Goal: Information Seeking & Learning: Learn about a topic

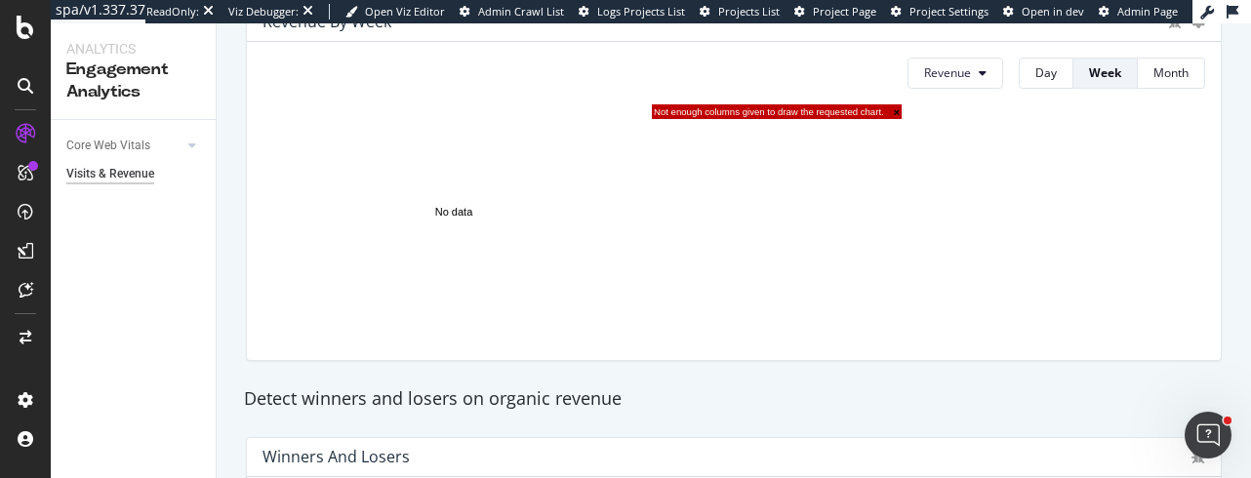
scroll to position [806, 0]
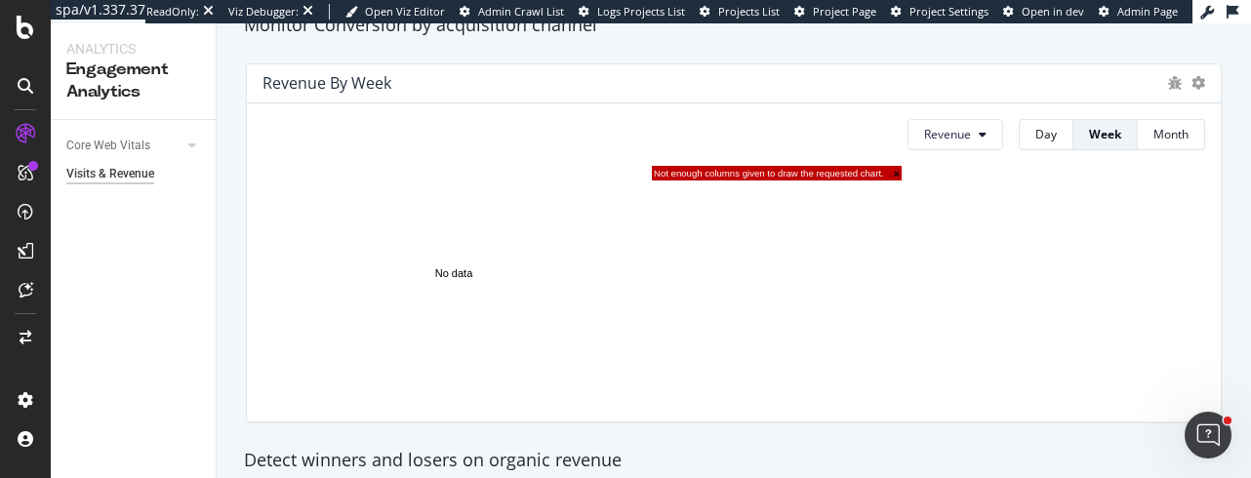
click at [894, 177] on span "×" at bounding box center [892, 174] width 16 height 12
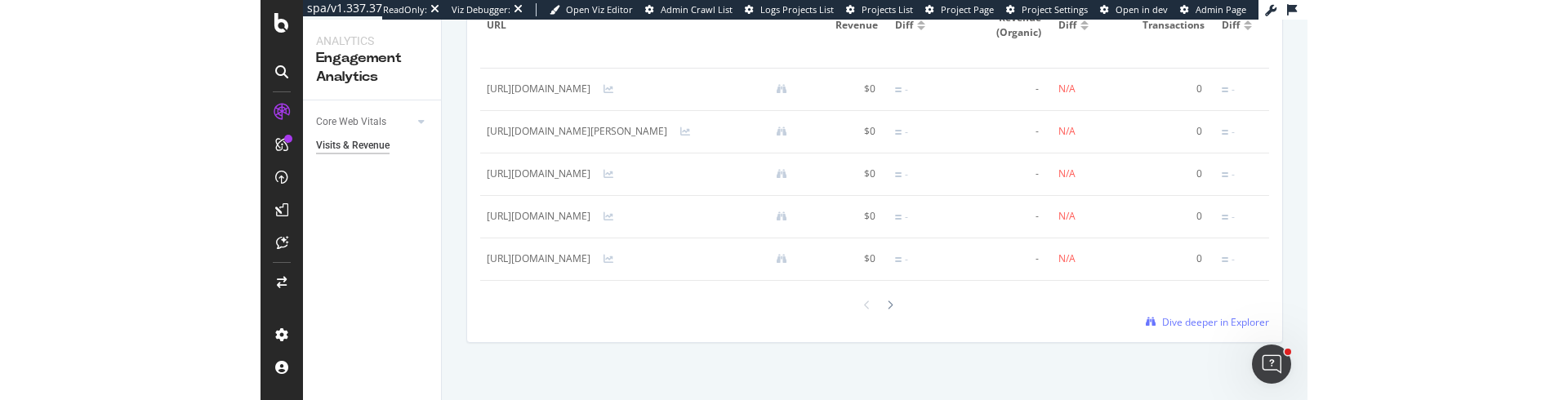
scroll to position [1224, 0]
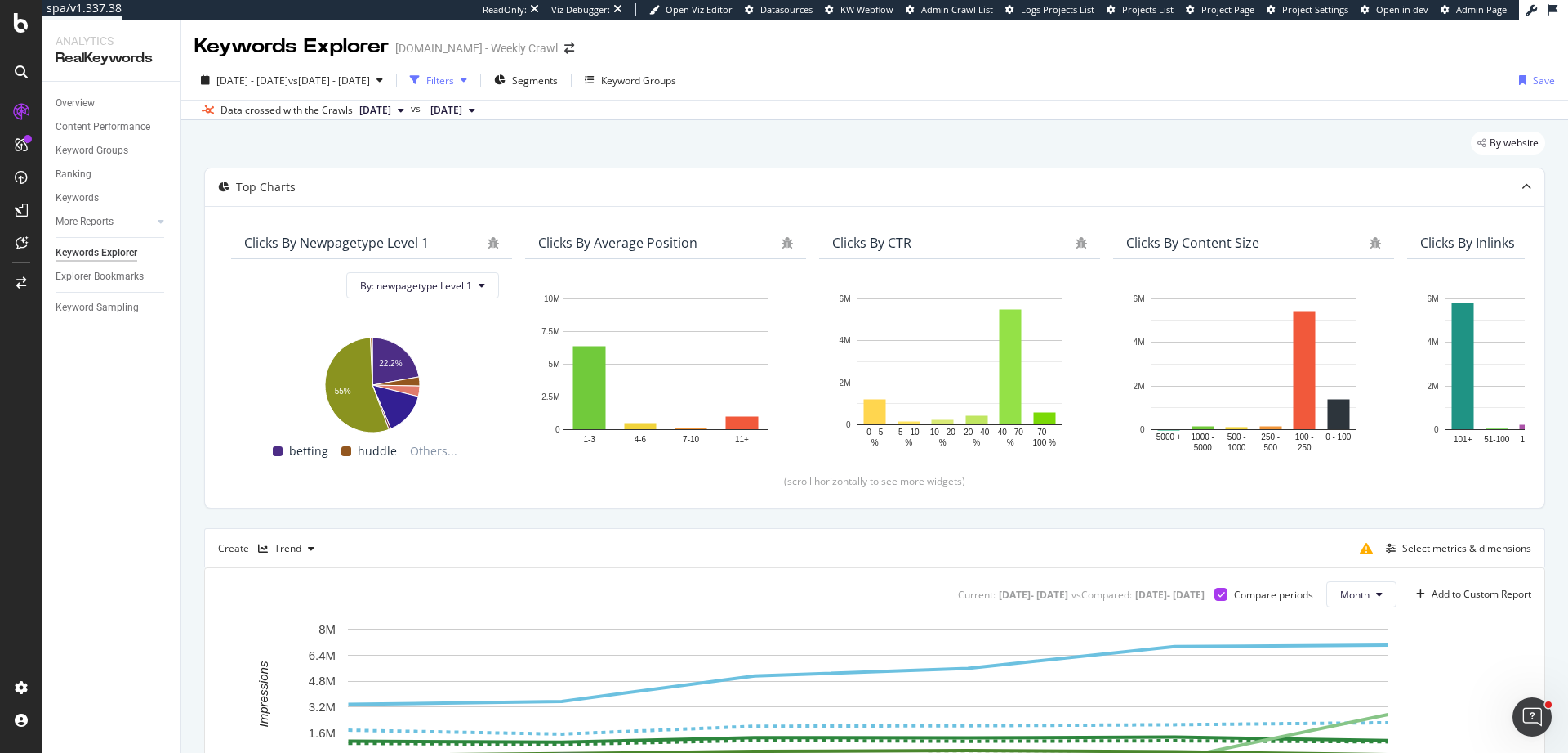
click at [454, 85] on div "Filters" at bounding box center [440, 80] width 28 height 14
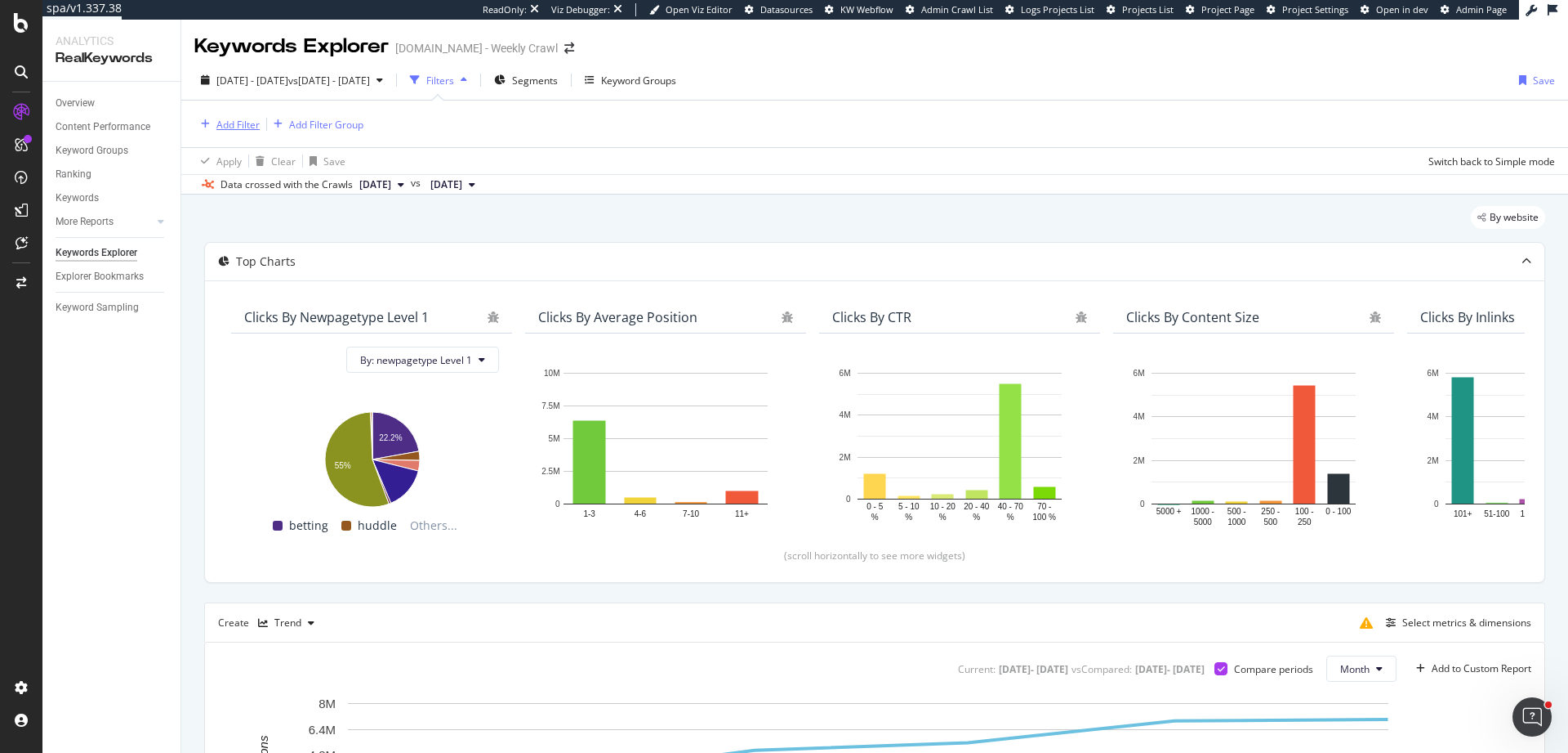
click at [243, 131] on div "Add Filter" at bounding box center [239, 124] width 44 height 14
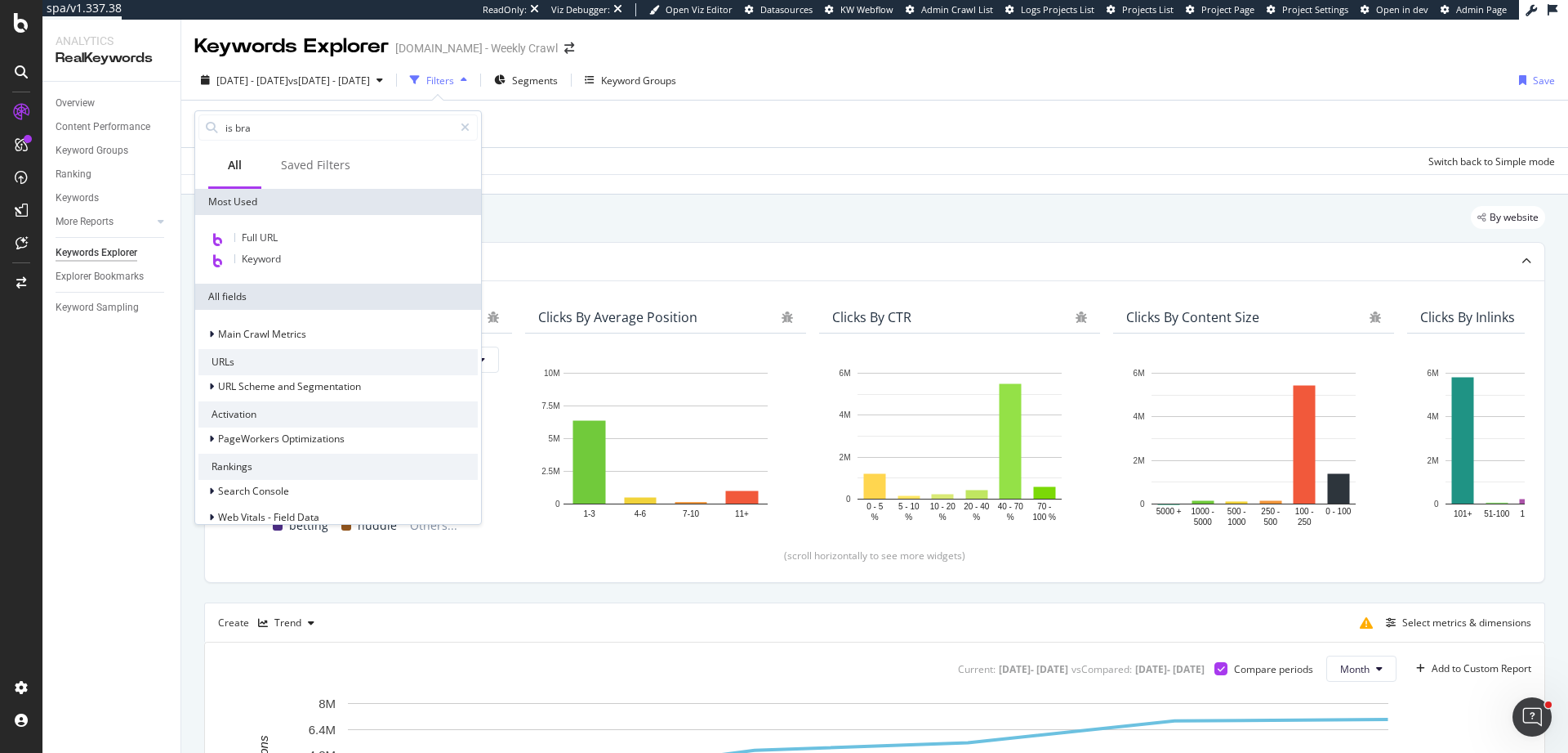
type input "is bran"
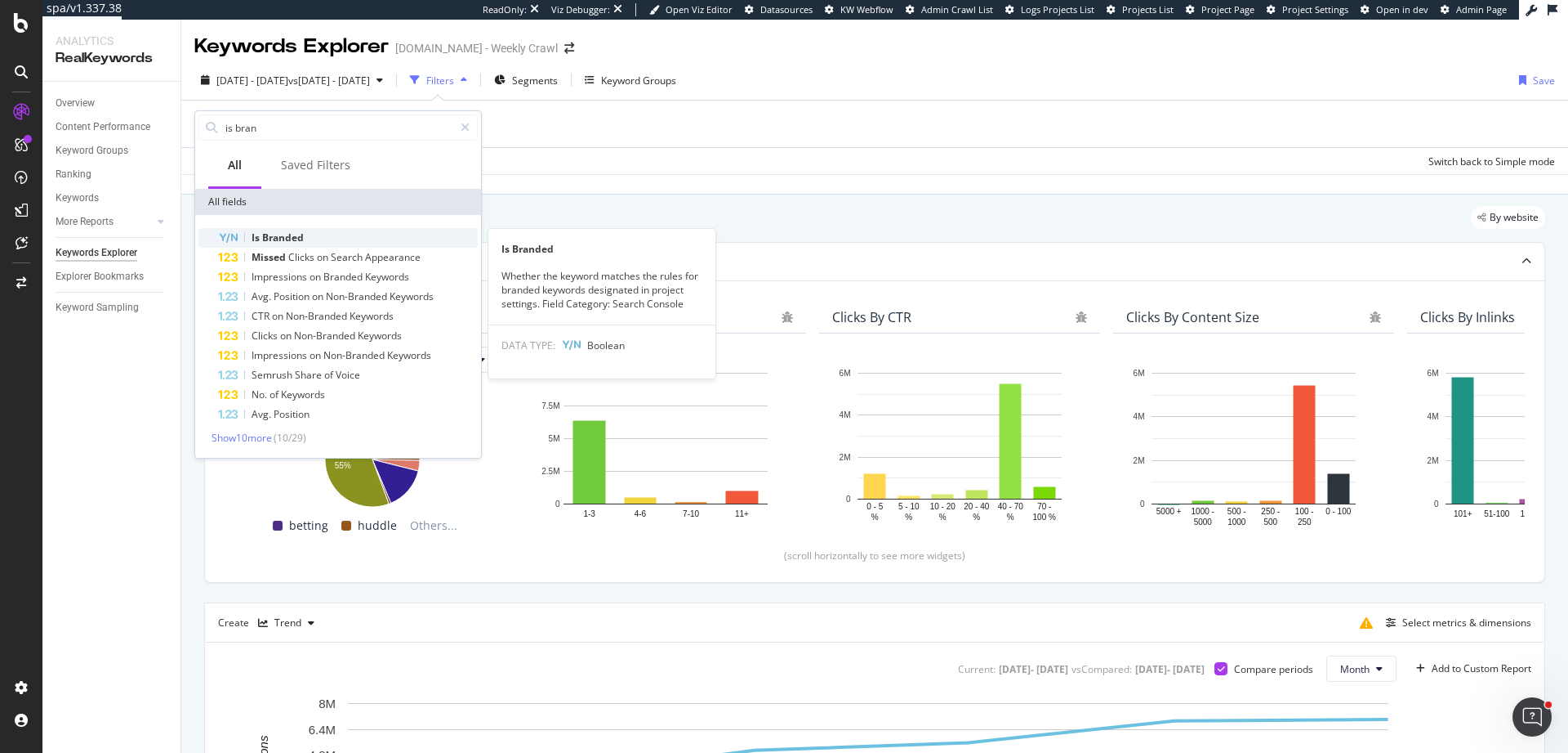
click at [324, 238] on div "Is Branded" at bounding box center [347, 237] width 260 height 19
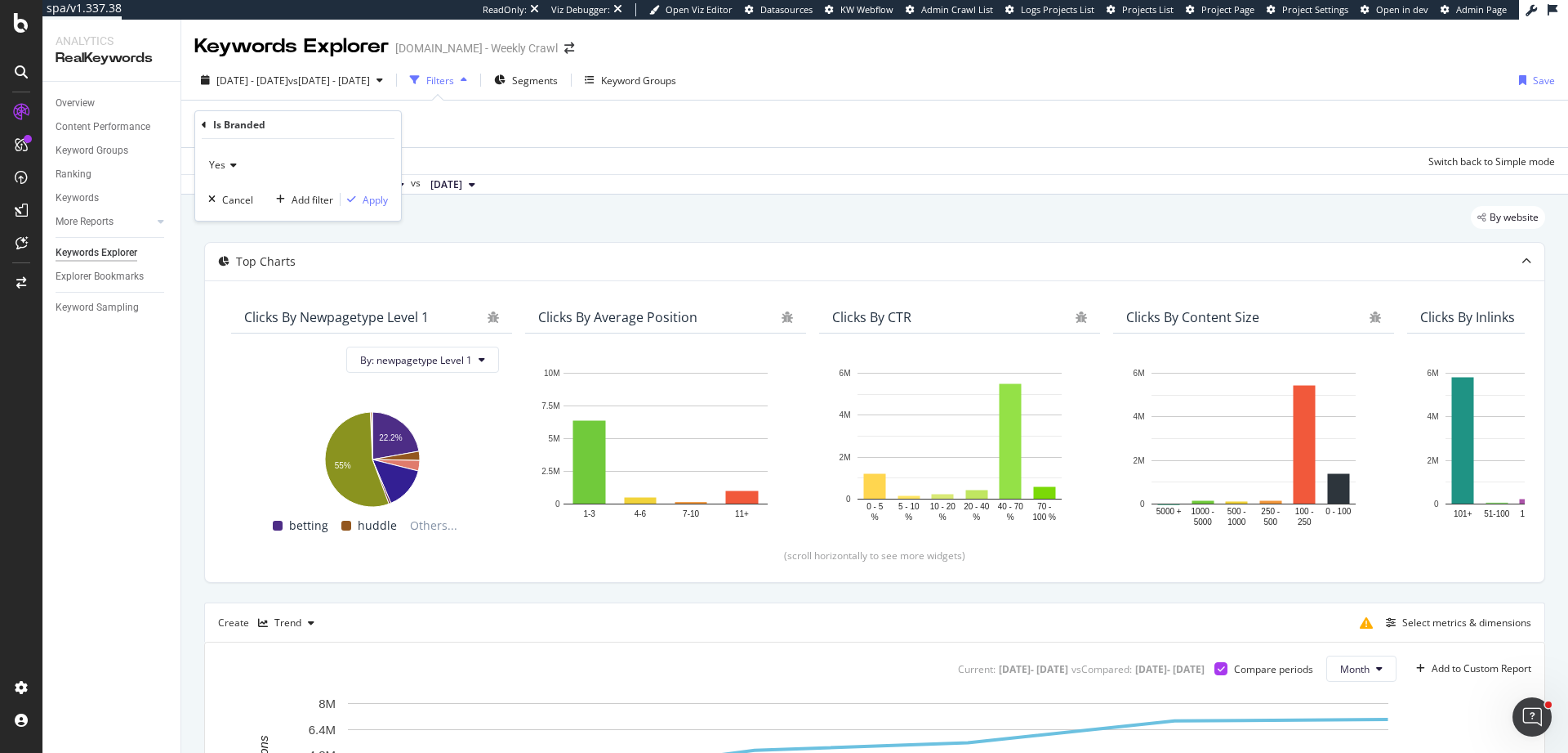
click at [224, 166] on span "Yes" at bounding box center [218, 164] width 17 height 14
click at [223, 219] on span "No" at bounding box center [224, 220] width 13 height 14
click at [366, 203] on div "Apply" at bounding box center [375, 199] width 25 height 14
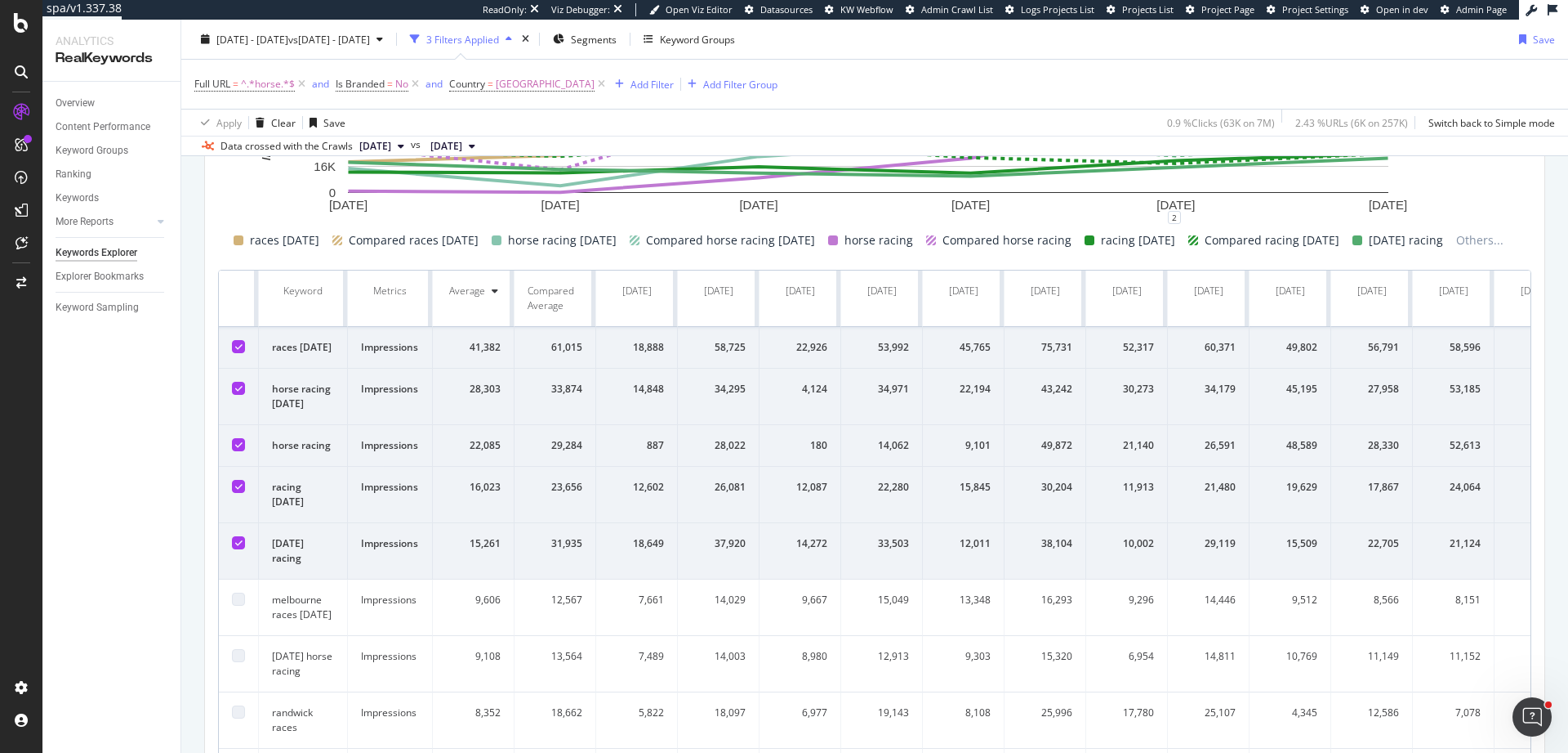
scroll to position [632, 0]
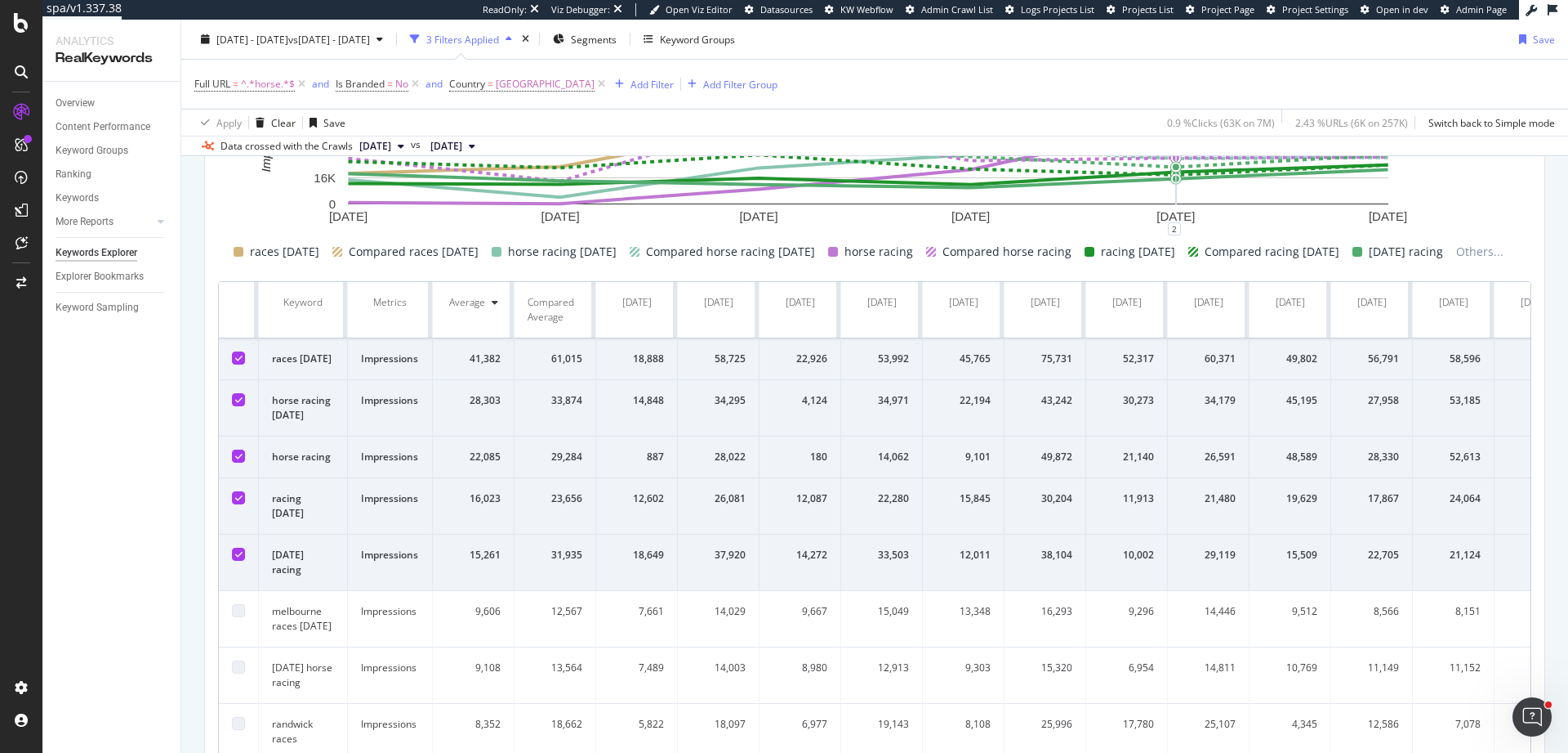
click at [553, 465] on td "29,284" at bounding box center [556, 457] width 82 height 42
drag, startPoint x: 630, startPoint y: 403, endPoint x: 669, endPoint y: 403, distance: 39.0
click at [669, 403] on td "14,848" at bounding box center [637, 408] width 82 height 56
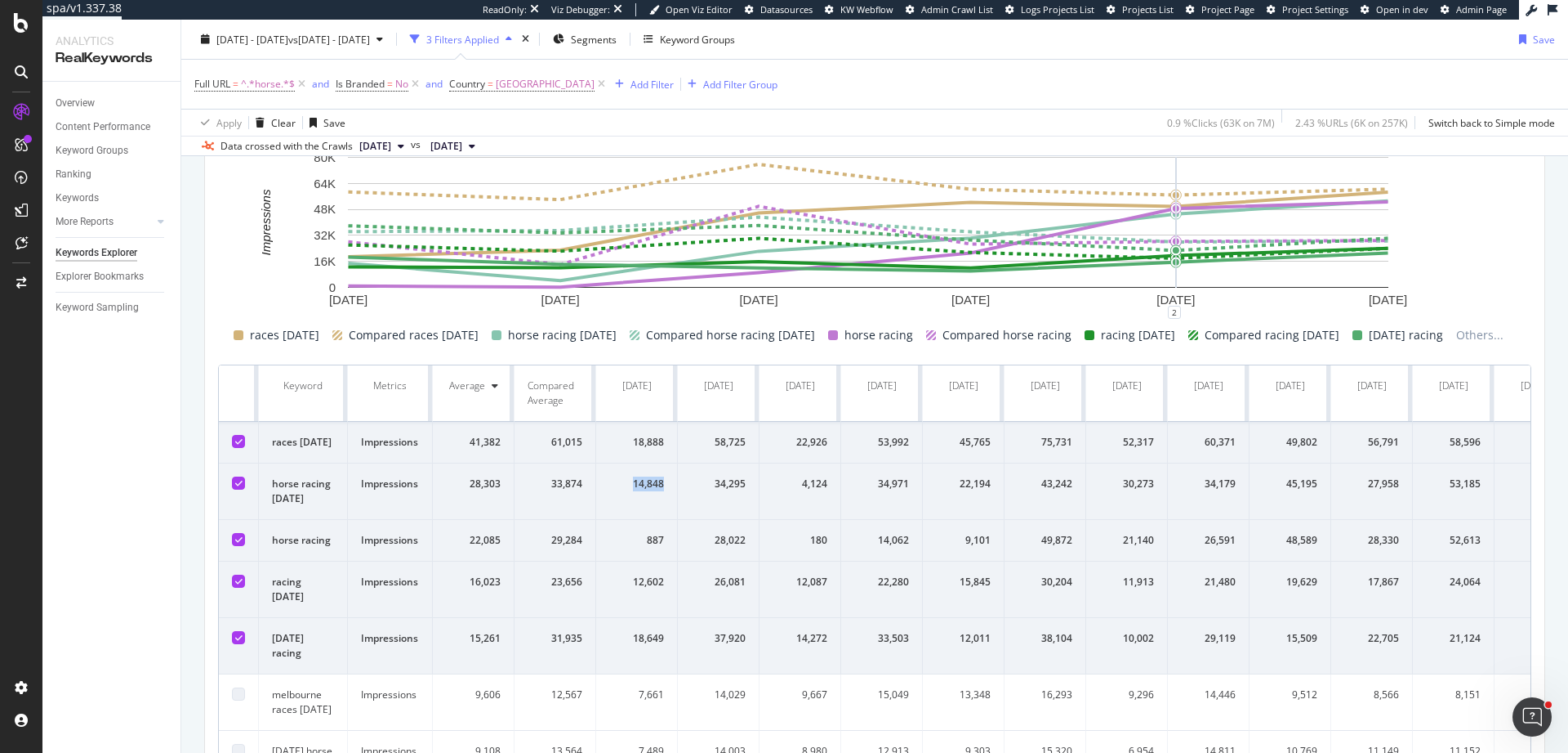
scroll to position [546, 0]
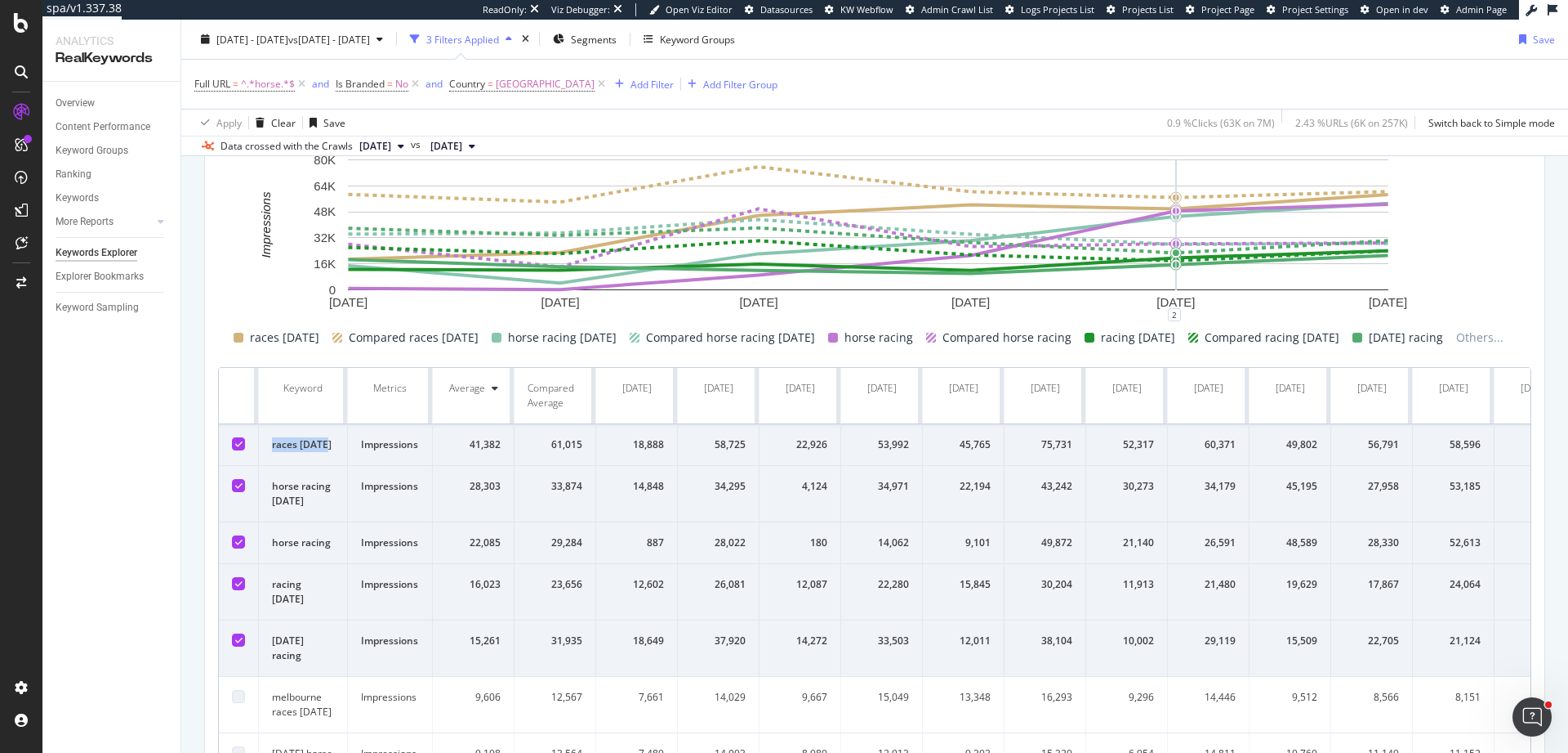
drag, startPoint x: 269, startPoint y: 448, endPoint x: 328, endPoint y: 446, distance: 59.0
click at [328, 446] on td "races today" at bounding box center [303, 445] width 89 height 42
copy td "races today"
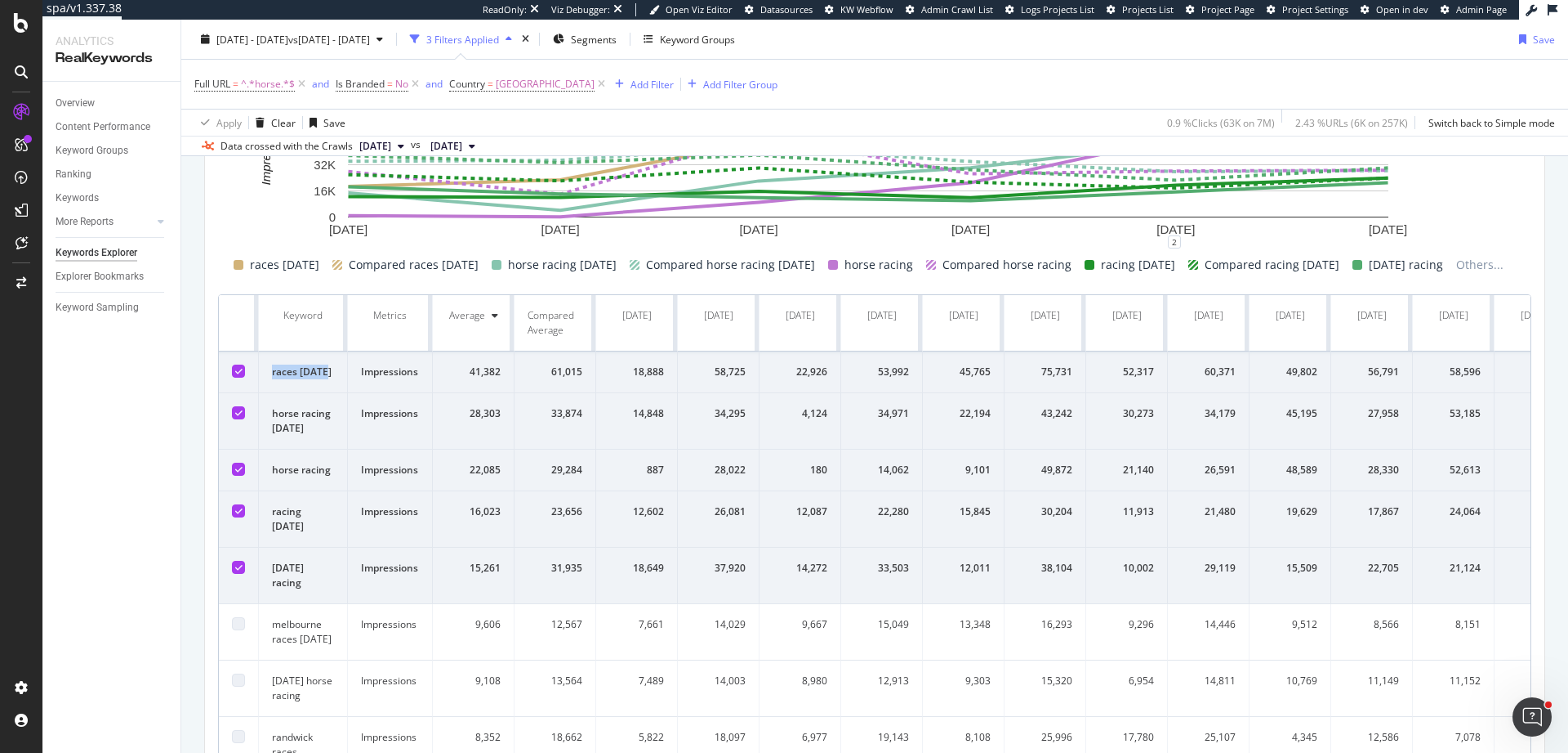
scroll to position [607, 0]
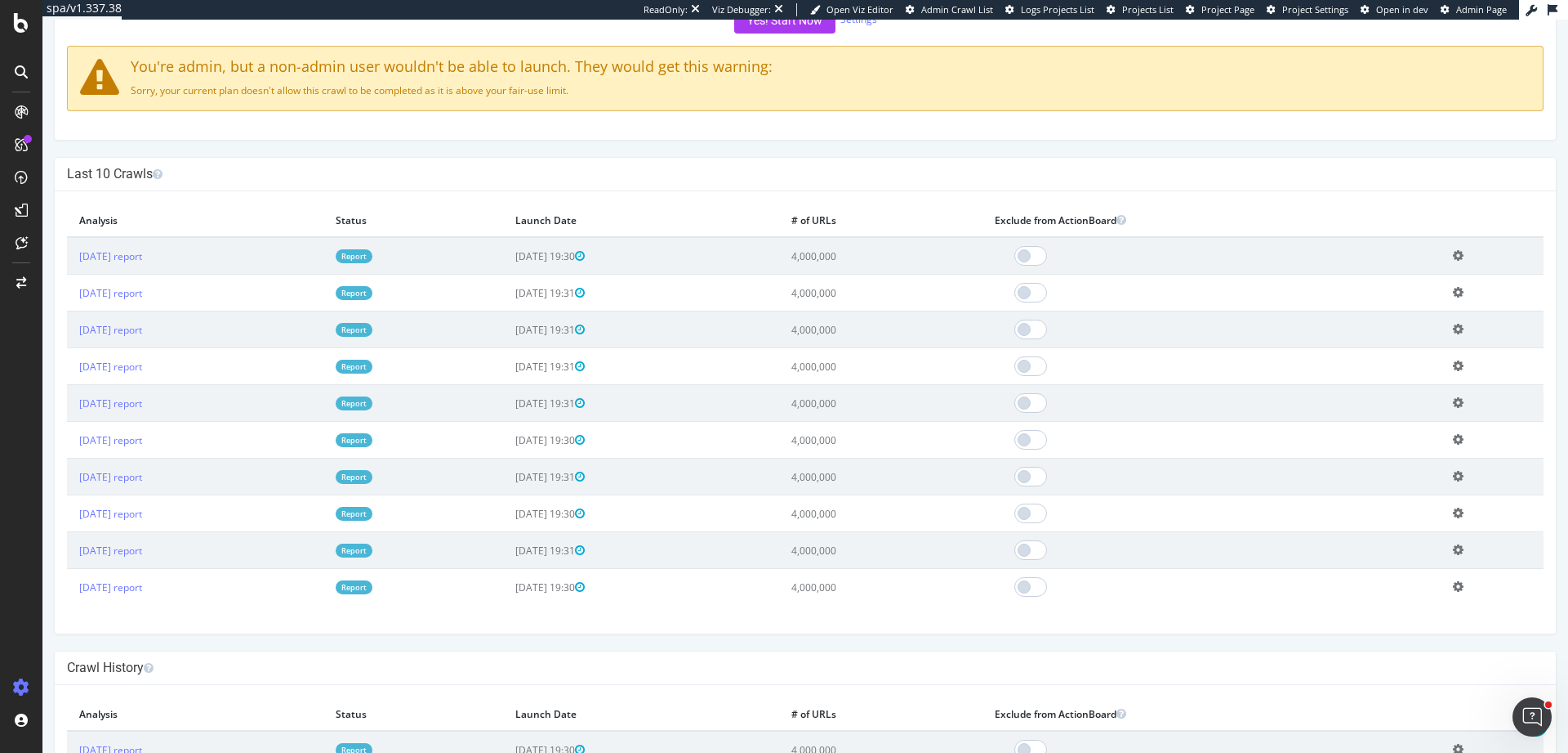
scroll to position [220, 0]
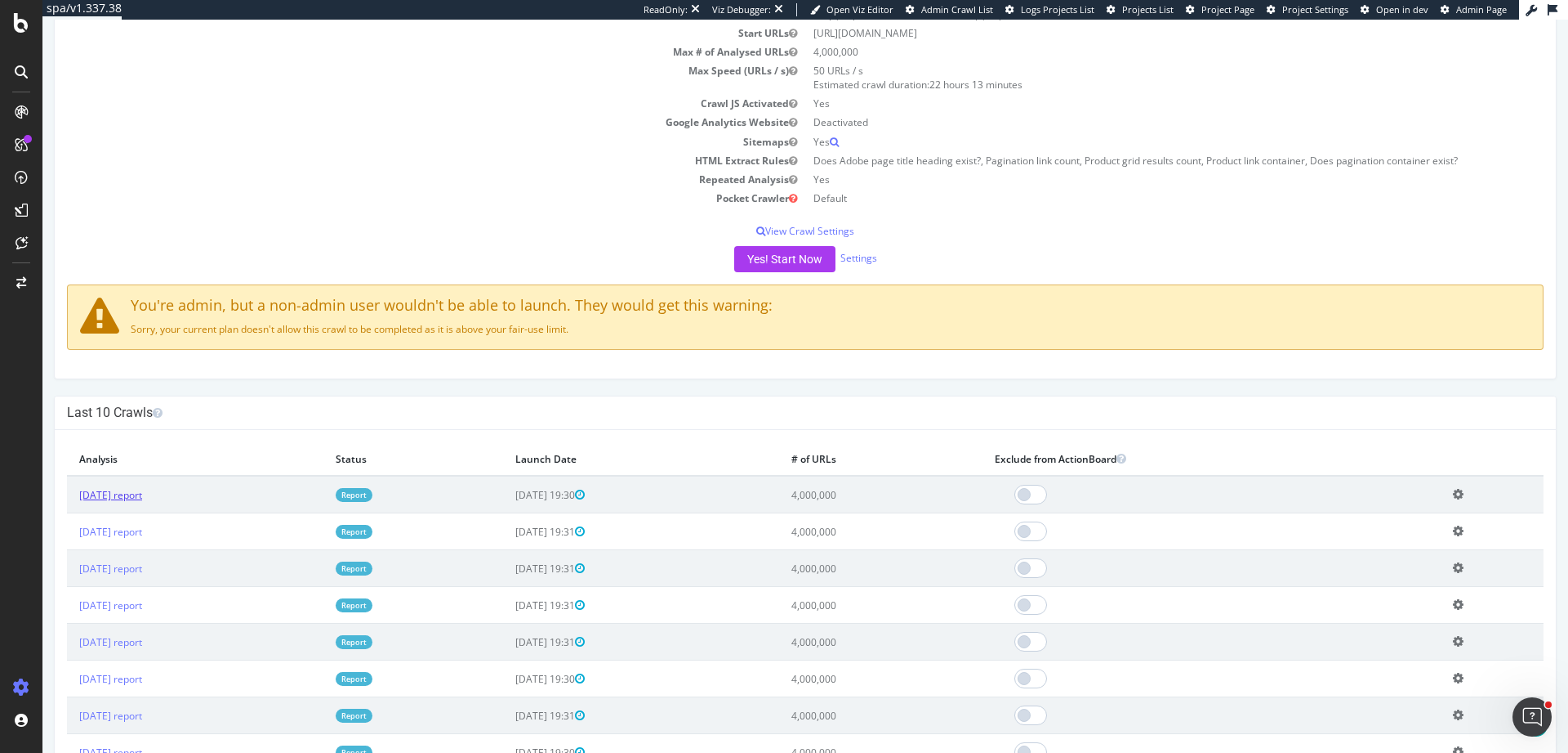
click at [142, 487] on link "2025 Sep. 20th report" at bounding box center [111, 494] width 63 height 14
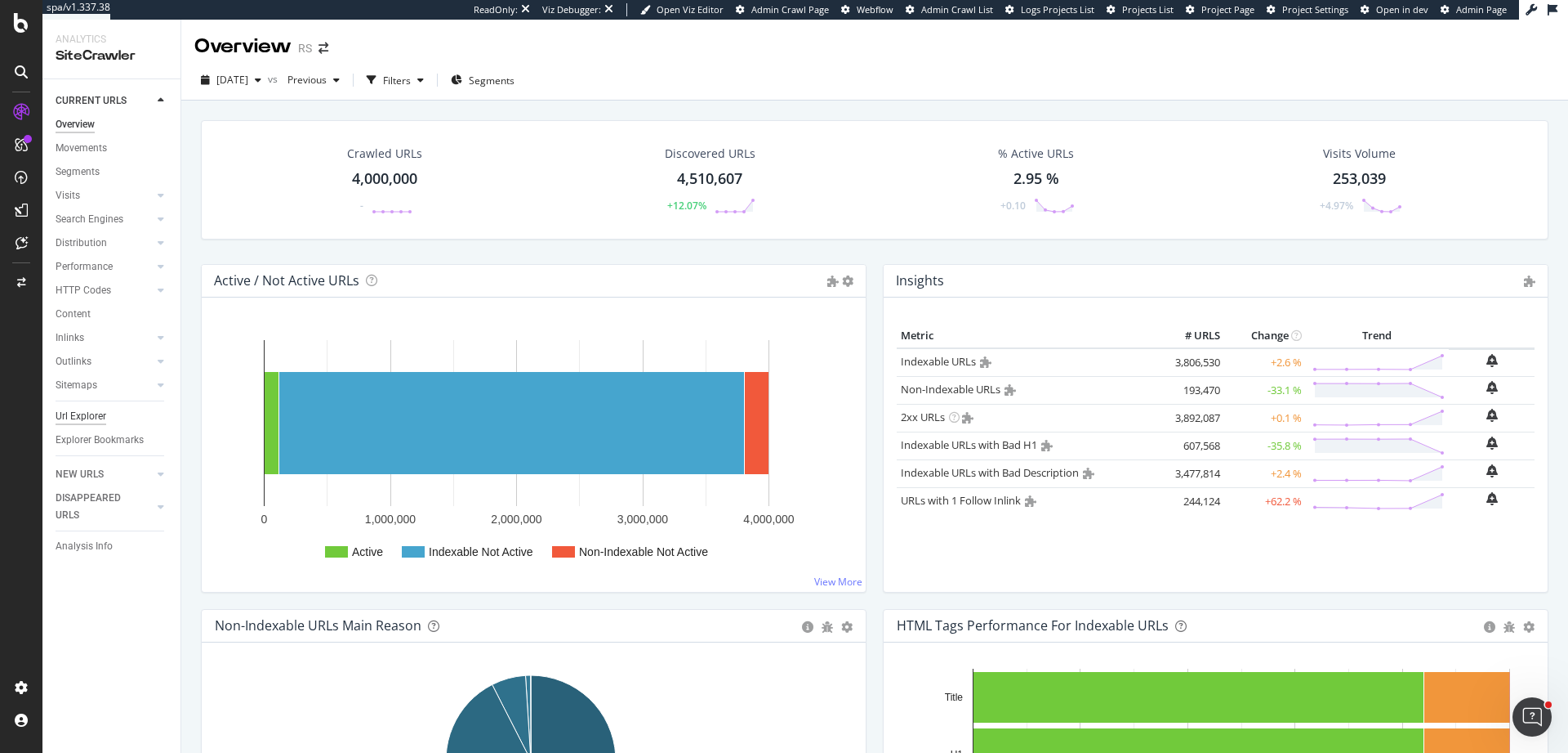
click at [85, 422] on div "Url Explorer" at bounding box center [80, 416] width 50 height 17
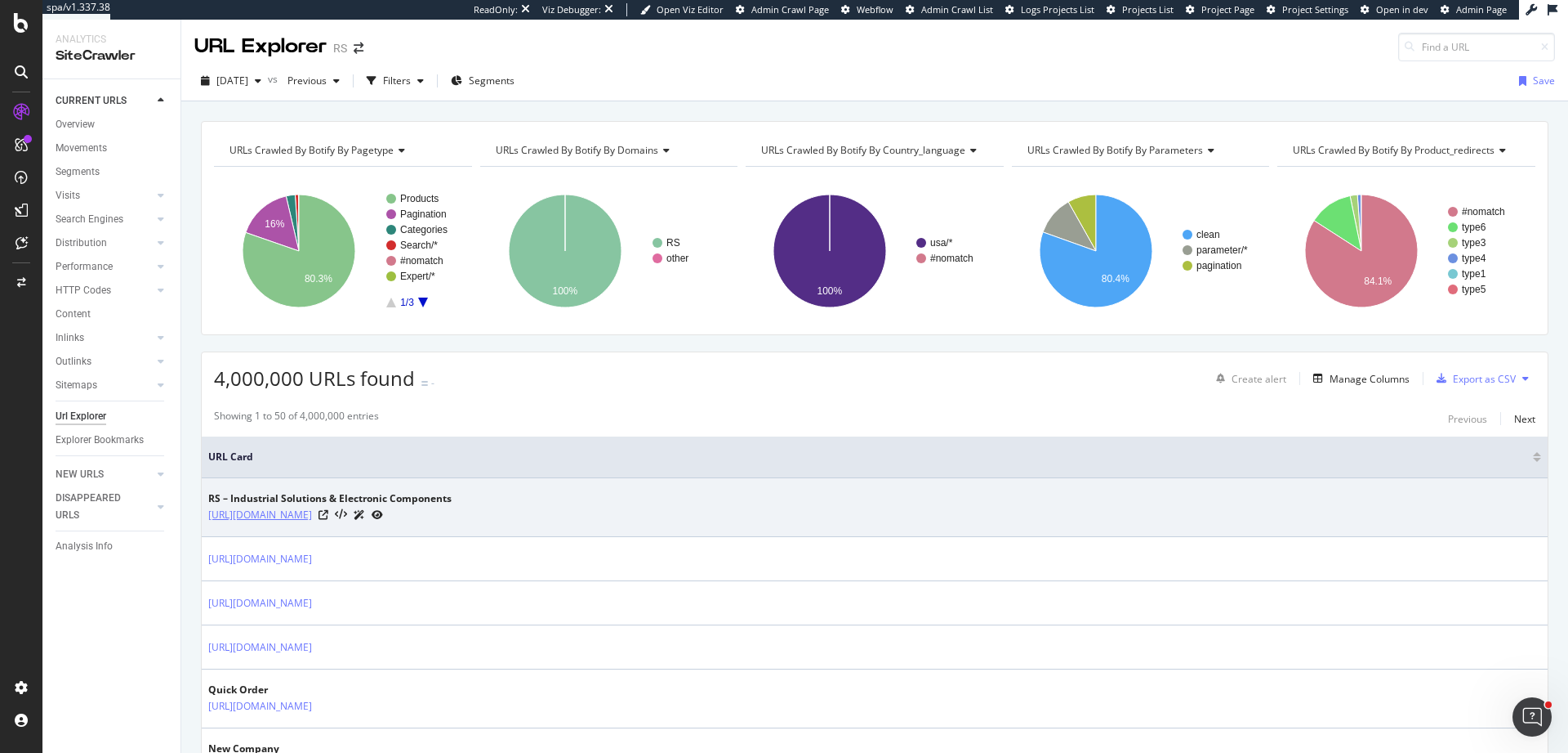
click at [310, 514] on link "https://us.rs-online.com/" at bounding box center [260, 515] width 104 height 17
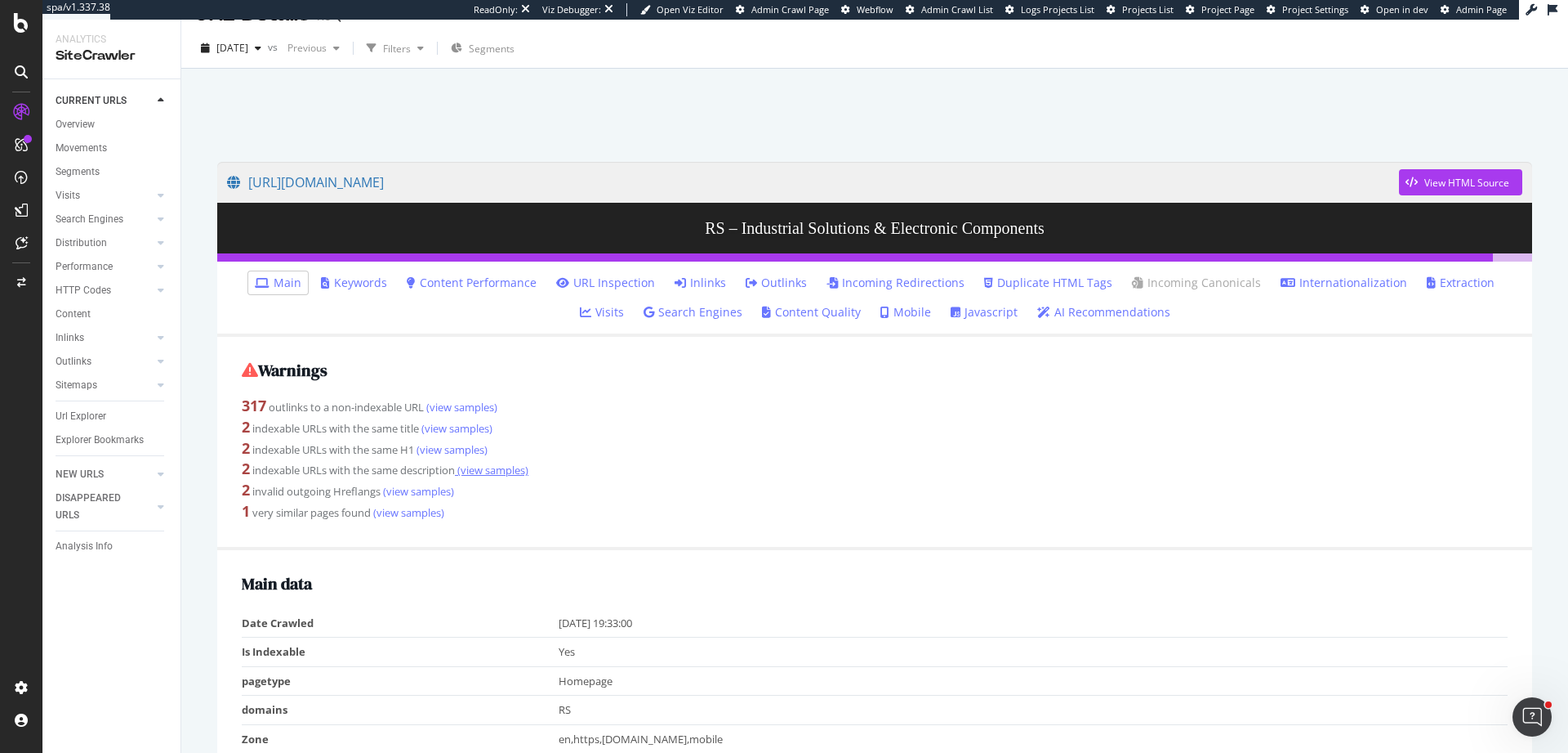
scroll to position [49, 0]
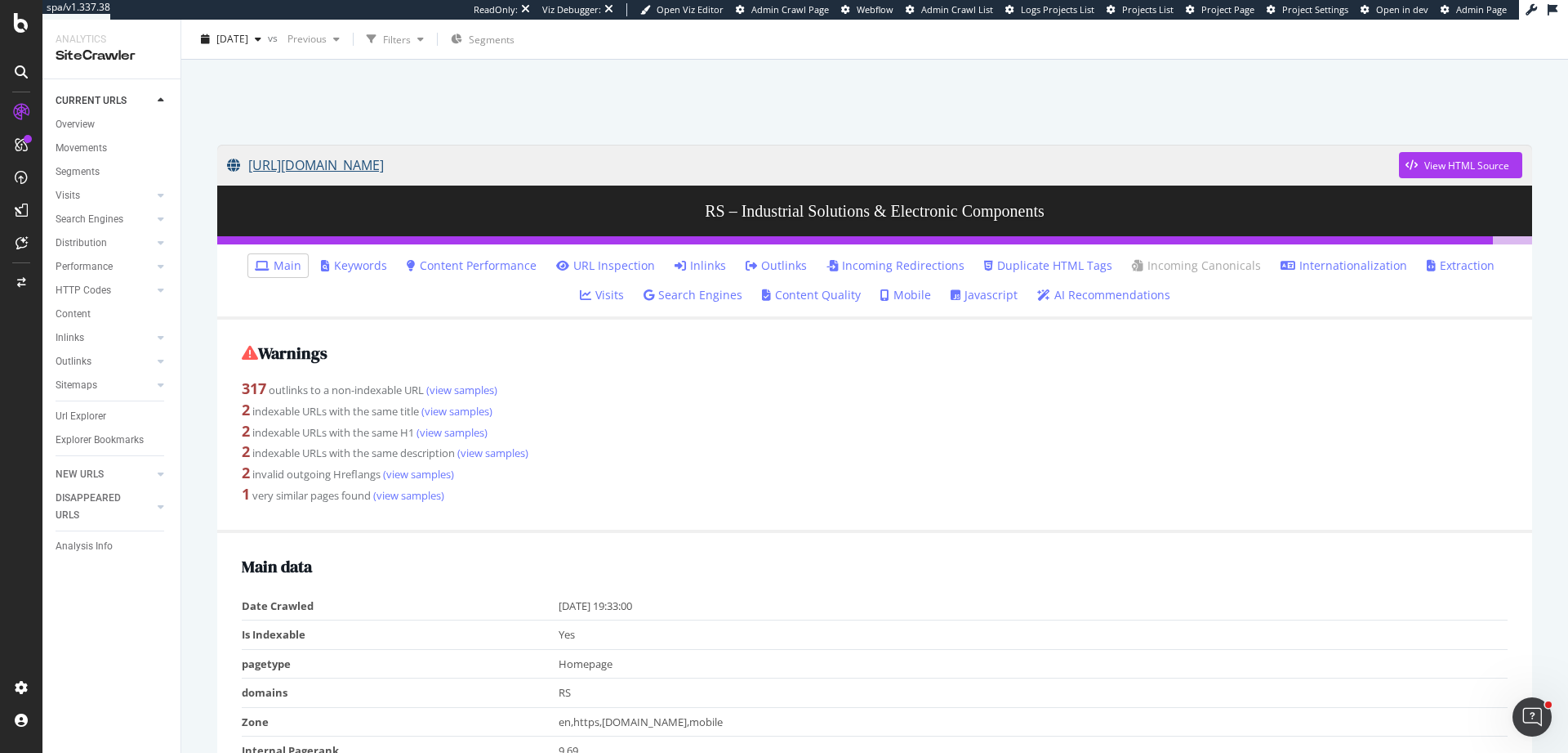
click at [342, 161] on link "[URL][DOMAIN_NAME]" at bounding box center [813, 165] width 1172 height 41
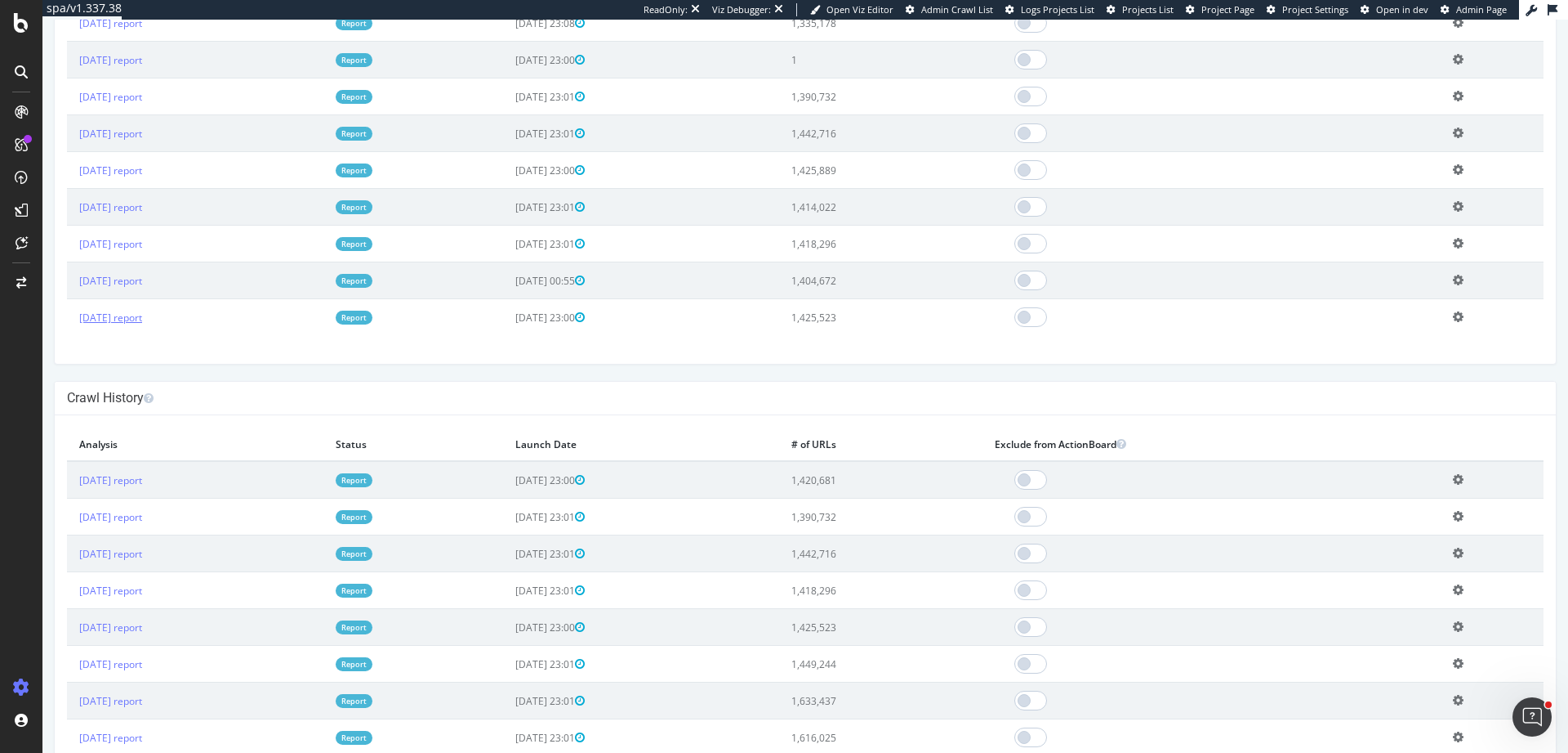
scroll to position [785, 0]
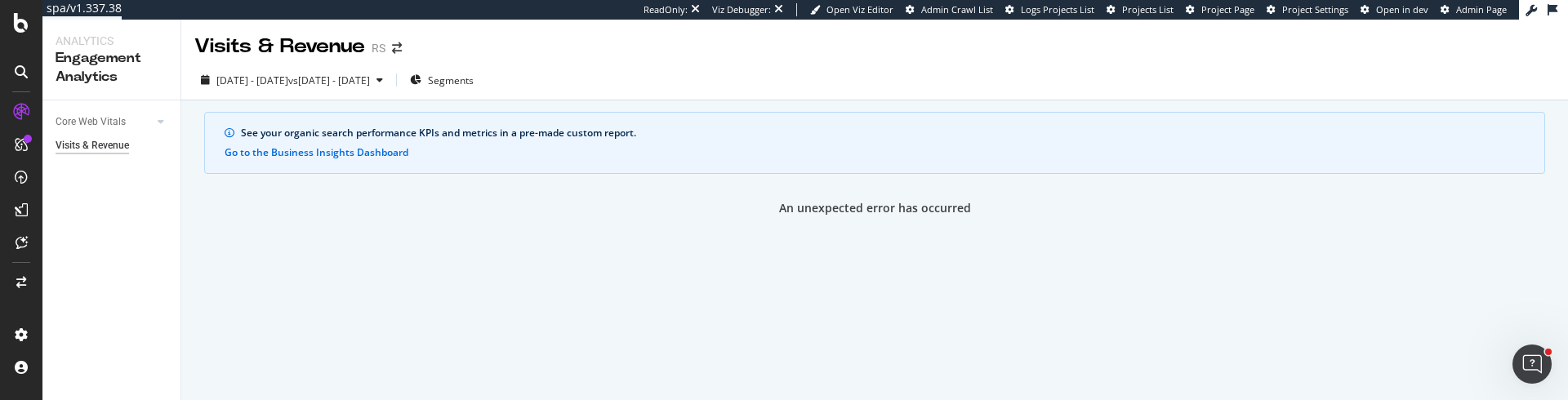
click at [1146, 155] on div "See your organic search performance KPIs and metrics in a pre-made custom repor…" at bounding box center [875, 143] width 1341 height 62
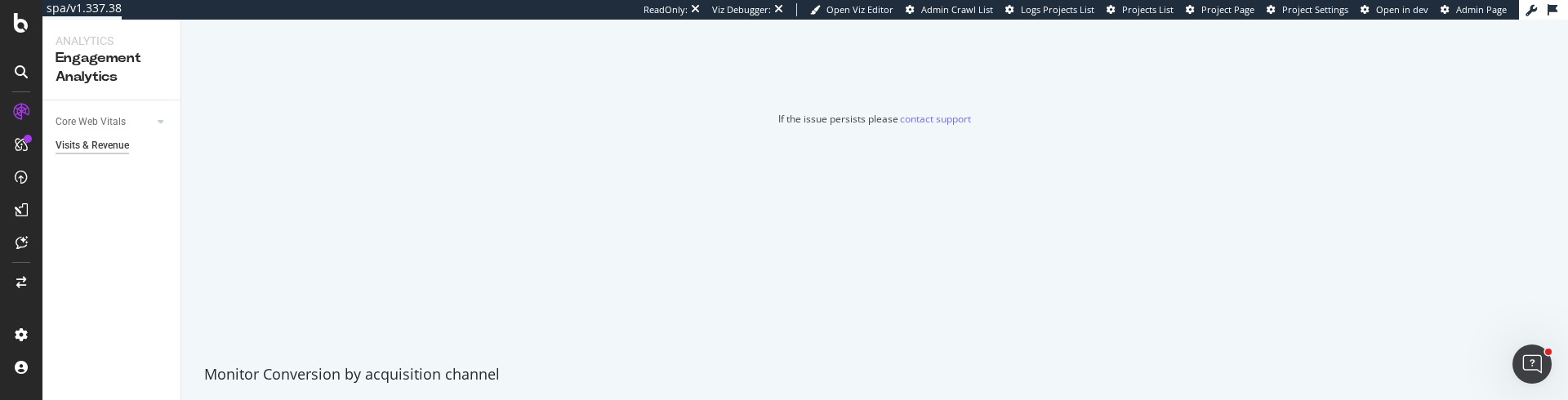
scroll to position [318, 0]
